Goal: Information Seeking & Learning: Learn about a topic

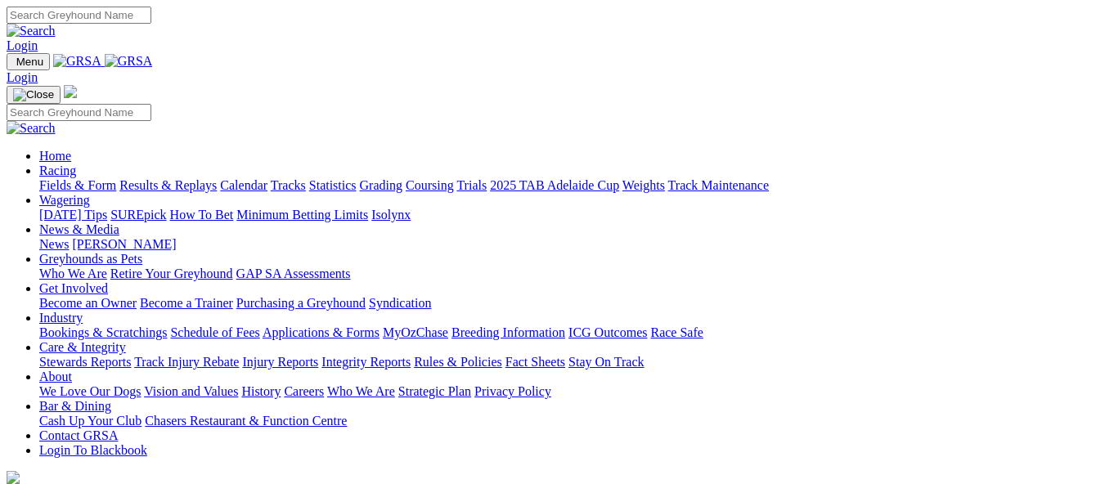
scroll to position [491, 0]
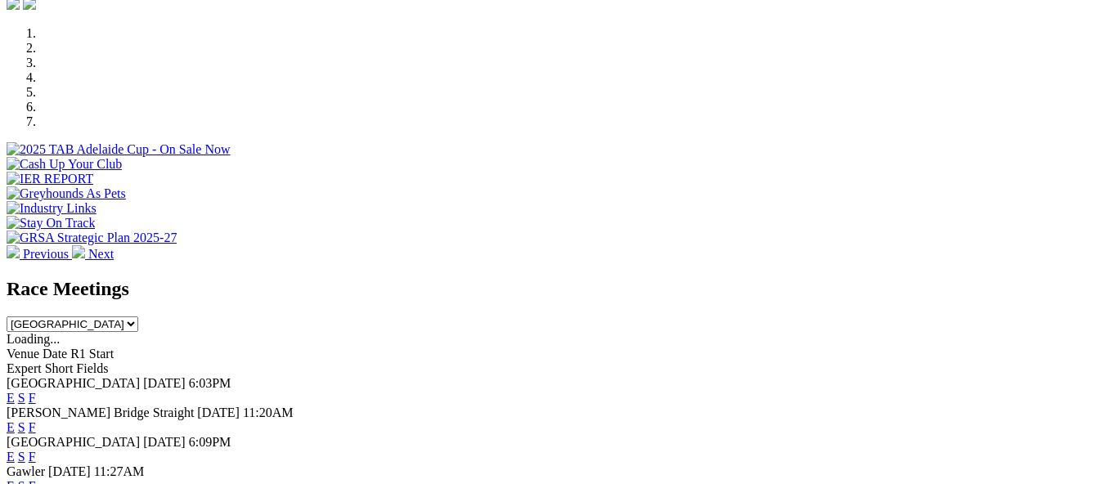
click at [36, 420] on link "F" at bounding box center [32, 427] width 7 height 14
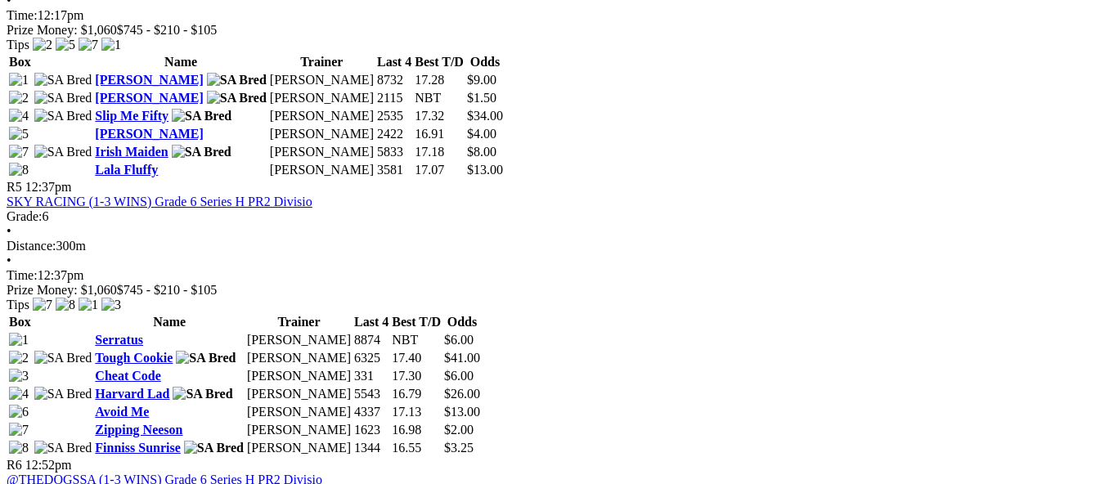
scroll to position [1717, 0]
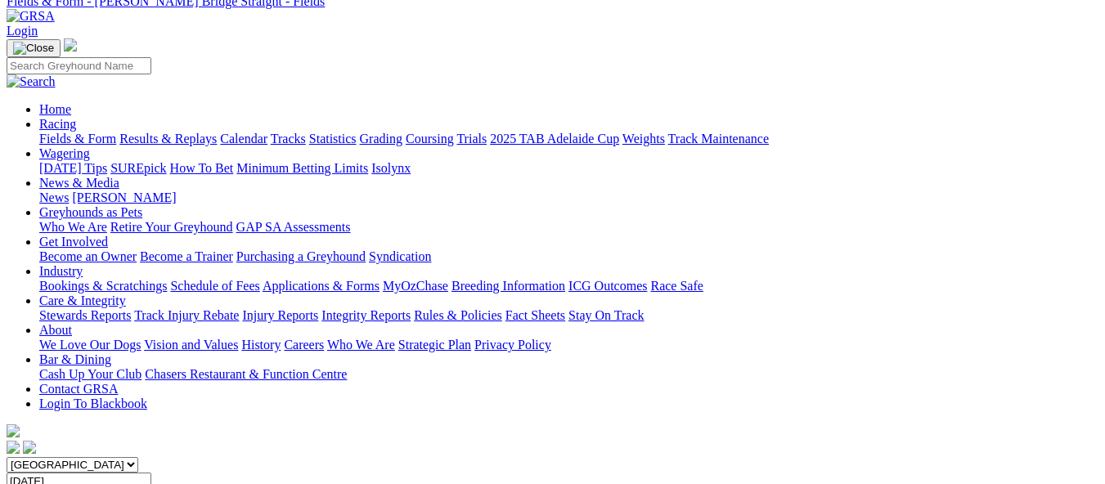
scroll to position [0, 0]
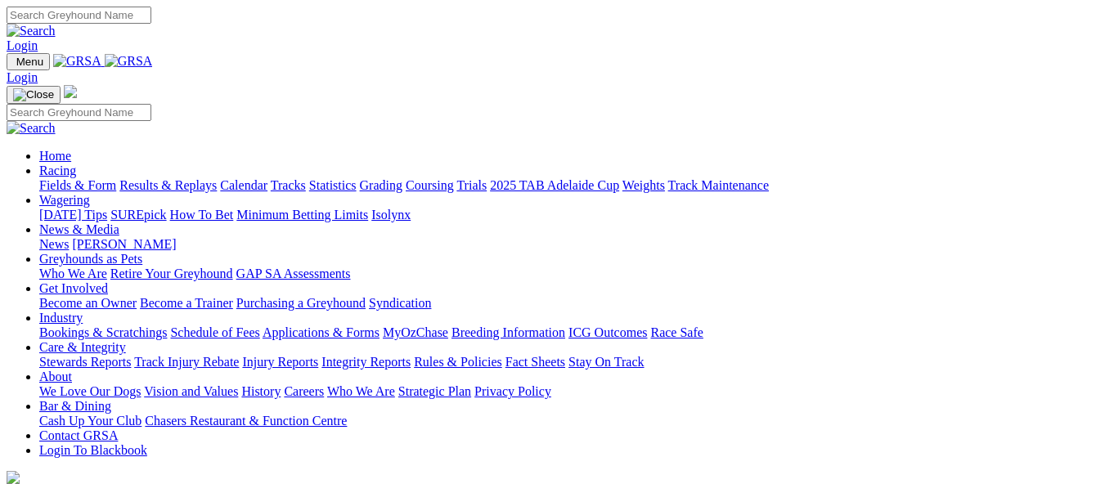
scroll to position [491, 0]
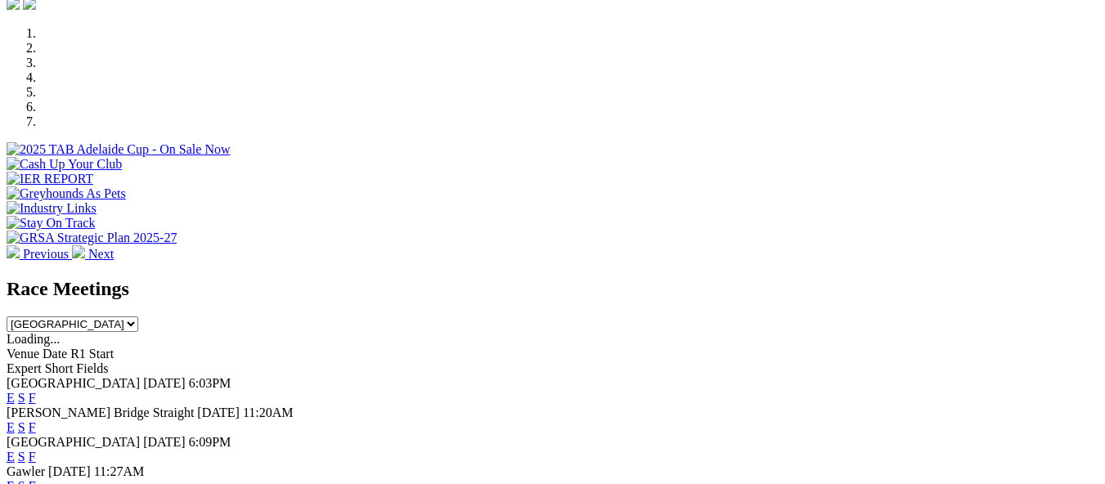
click at [15, 420] on link "E" at bounding box center [11, 427] width 8 height 14
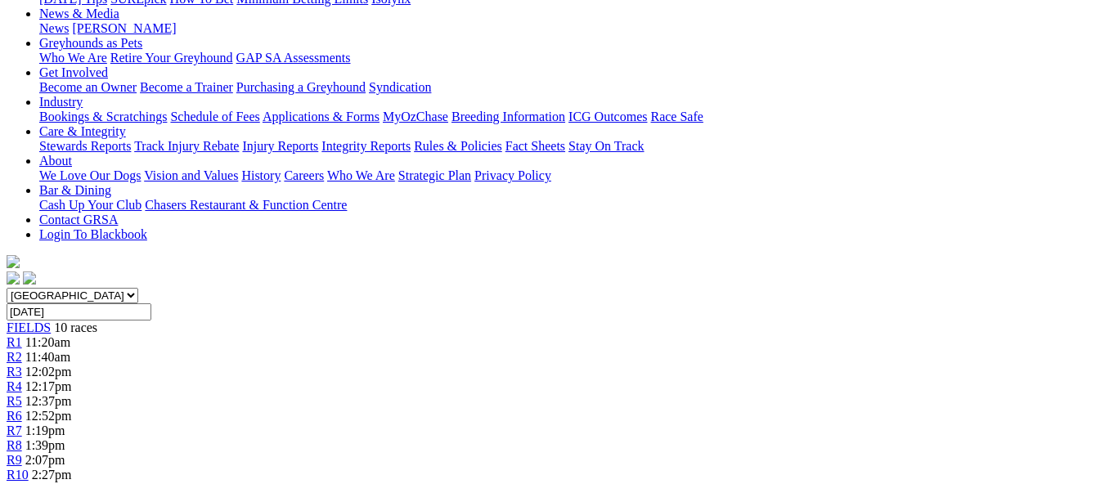
scroll to position [245, 0]
click at [70, 350] on span "11:40am" at bounding box center [47, 357] width 45 height 14
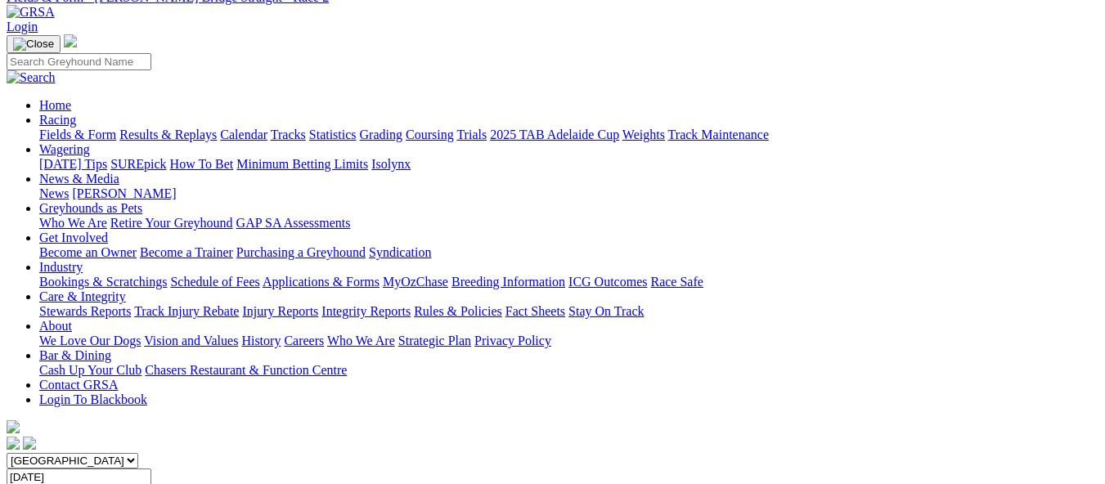
scroll to position [82, 0]
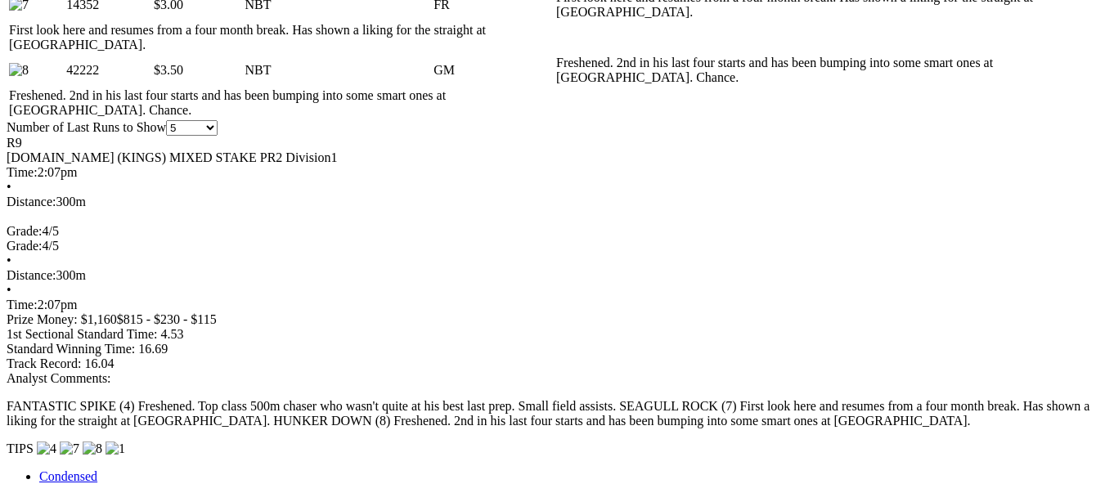
scroll to position [1145, 0]
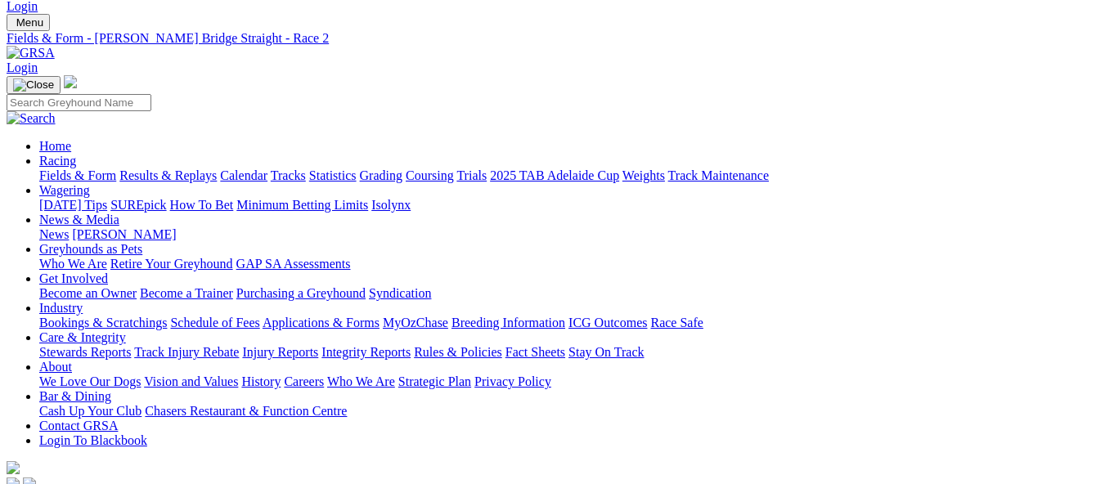
scroll to position [39, 0]
